Goal: Task Accomplishment & Management: Manage account settings

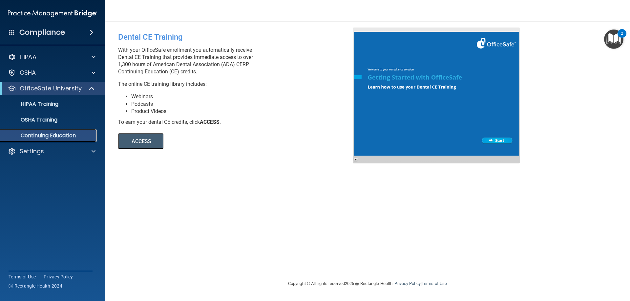
click at [69, 142] on link "Continuing Education" at bounding box center [44, 135] width 103 height 13
click at [68, 139] on p "Continuing Education" at bounding box center [49, 135] width 90 height 7
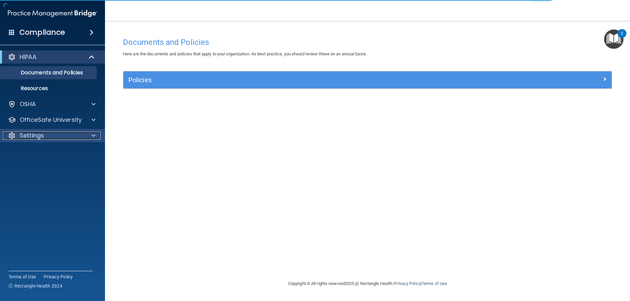
click at [42, 133] on p "Settings" at bounding box center [32, 136] width 24 height 8
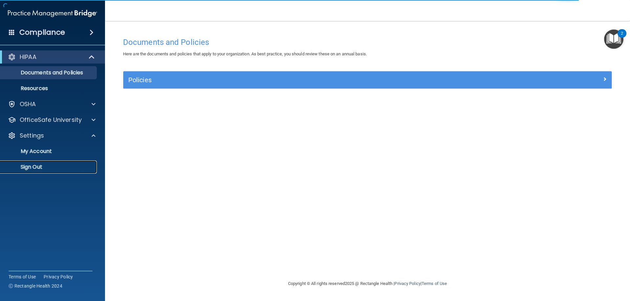
click at [47, 169] on p "Sign Out" at bounding box center [49, 167] width 90 height 7
